Goal: Find specific page/section: Find specific page/section

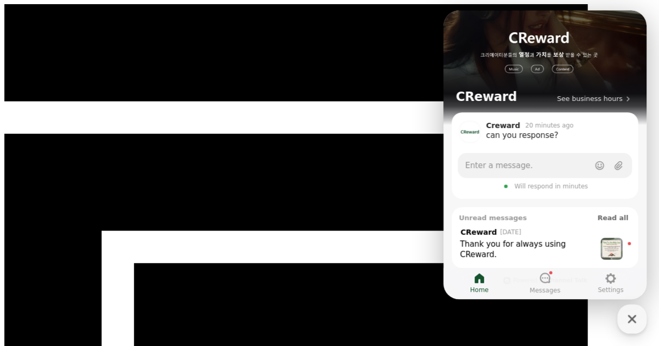
click at [631, 320] on icon "button" at bounding box center [632, 319] width 8 height 8
